Goal: Check status: Check status

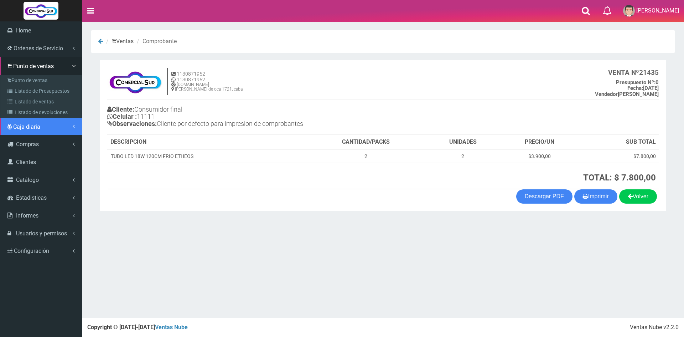
click at [30, 132] on link "Caja diaria" at bounding box center [41, 127] width 82 height 18
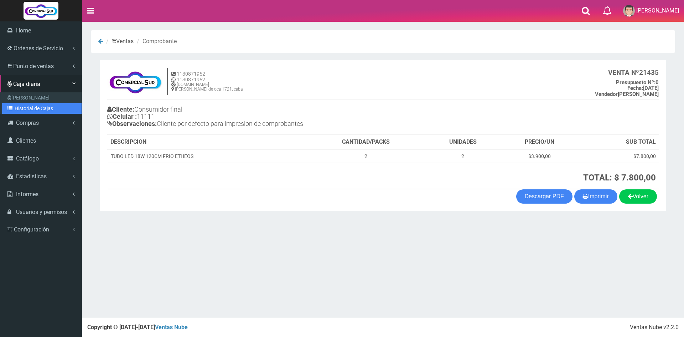
click at [33, 110] on link "Historial de Cajas" at bounding box center [41, 108] width 79 height 11
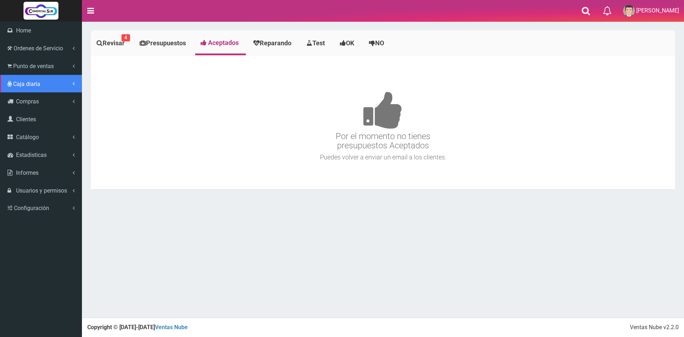
click at [21, 81] on span "Caja diaria" at bounding box center [26, 84] width 27 height 7
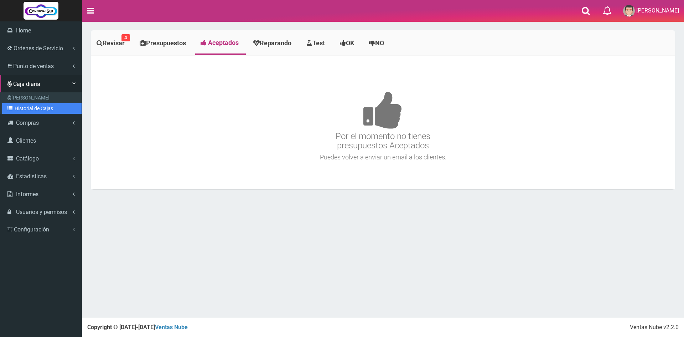
click at [38, 110] on link "Historial de Cajas" at bounding box center [41, 108] width 79 height 11
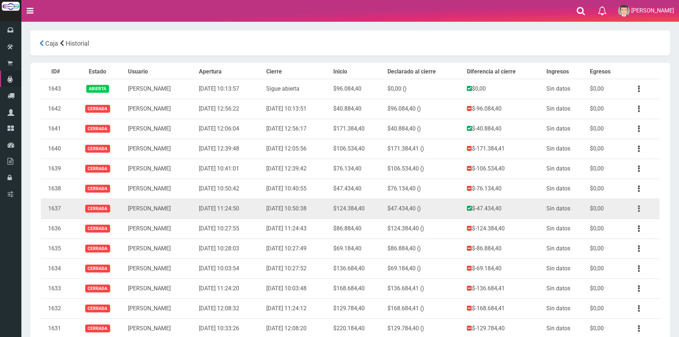
click at [640, 208] on button "button" at bounding box center [639, 208] width 16 height 12
click at [628, 216] on ul "Ver" at bounding box center [618, 226] width 57 height 22
click at [639, 210] on button "button" at bounding box center [639, 208] width 16 height 12
click at [615, 221] on link "Ver" at bounding box center [618, 226] width 56 height 16
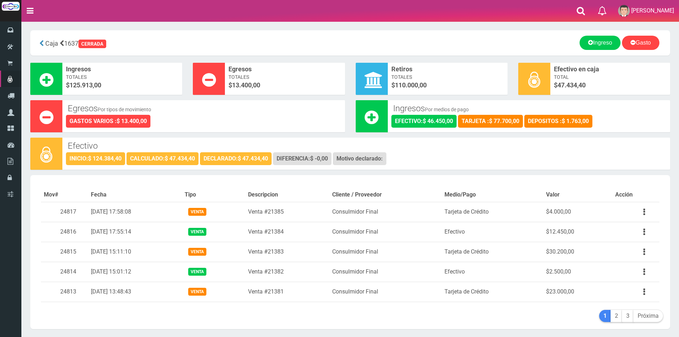
click at [599, 152] on div "Efectivo INICIO: $ 124.384,40 CALCULADO: $ 47.434,40 DECLARADO: $ 47.434,40 DIF…" at bounding box center [366, 153] width 608 height 31
click at [459, 42] on div "Ingreso Gasto" at bounding box center [455, 43] width 409 height 14
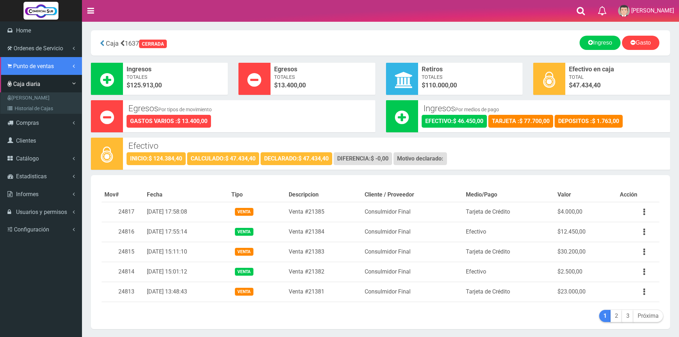
click at [8, 61] on link "Punto de ventas" at bounding box center [41, 66] width 82 height 18
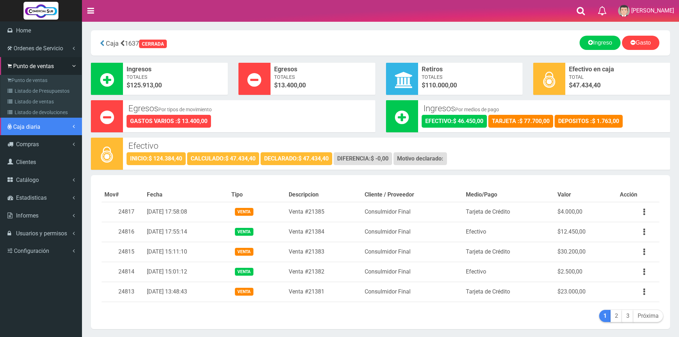
click at [29, 123] on span "Caja diaria" at bounding box center [26, 126] width 27 height 7
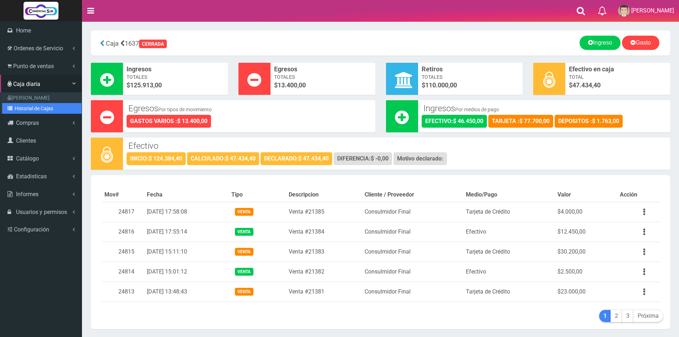
click at [40, 110] on link "Historial de Cajas" at bounding box center [41, 108] width 79 height 11
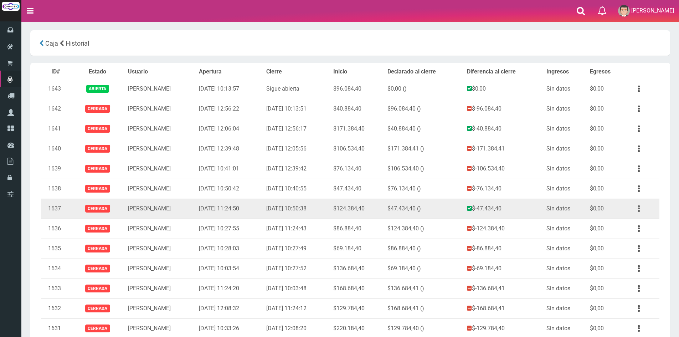
click at [639, 207] on button "button" at bounding box center [639, 208] width 16 height 12
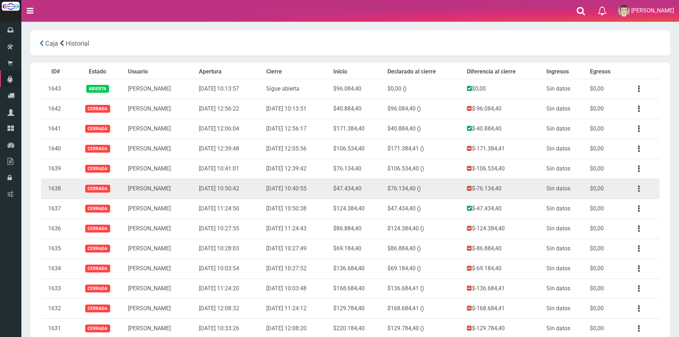
click at [639, 187] on icon "button" at bounding box center [639, 188] width 2 height 12
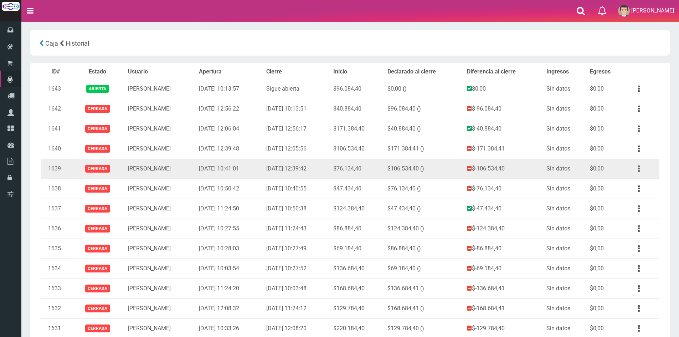
click at [635, 168] on button "button" at bounding box center [639, 169] width 16 height 12
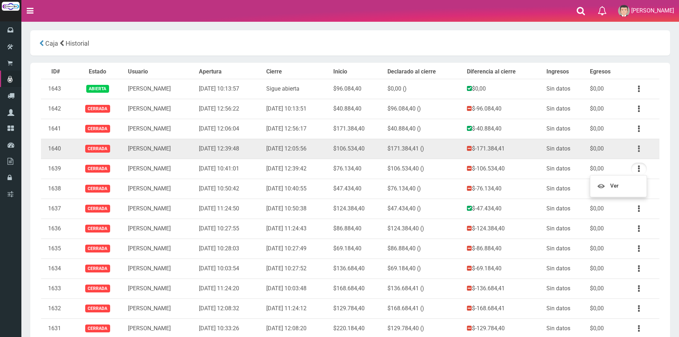
click at [638, 149] on icon "button" at bounding box center [639, 149] width 2 height 12
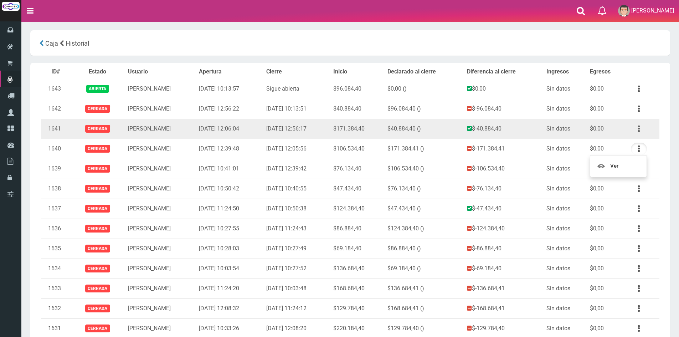
click at [638, 130] on icon "button" at bounding box center [639, 129] width 2 height 12
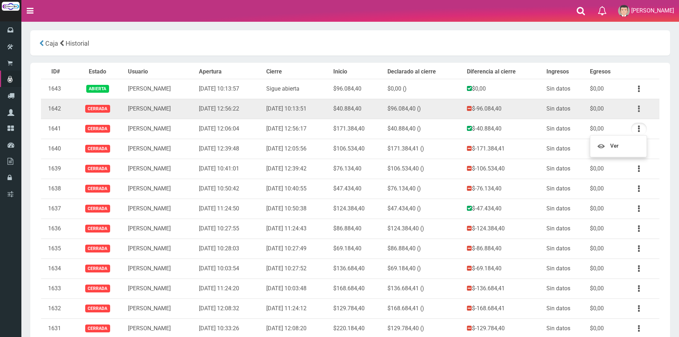
click at [640, 107] on button "button" at bounding box center [639, 109] width 16 height 12
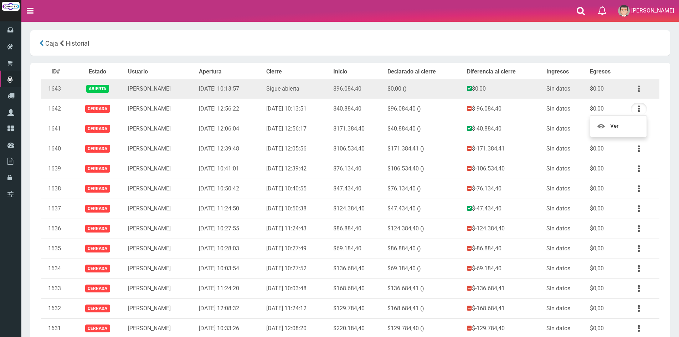
click at [638, 88] on icon "button" at bounding box center [639, 89] width 2 height 12
